Goal: Task Accomplishment & Management: Use online tool/utility

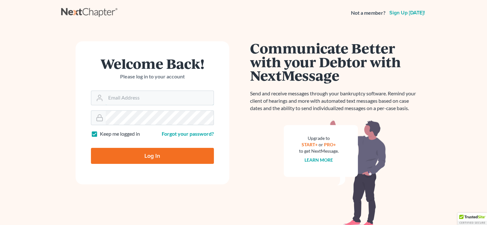
type input "jan@truelllaw.com"
click at [152, 159] on input "Log In" at bounding box center [152, 156] width 123 height 16
type input "Thinking..."
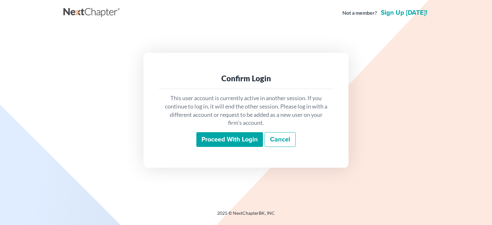
click at [219, 143] on input "Proceed with login" at bounding box center [229, 139] width 67 height 15
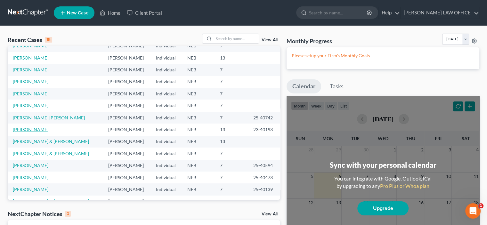
scroll to position [32, 0]
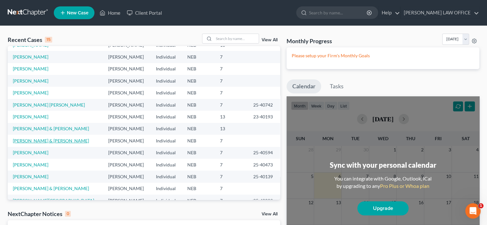
click at [20, 141] on link "Wilsey, Joshua & Amanda" at bounding box center [51, 140] width 76 height 5
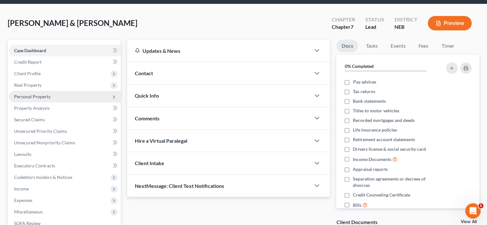
scroll to position [32, 0]
